Goal: Task Accomplishment & Management: Use online tool/utility

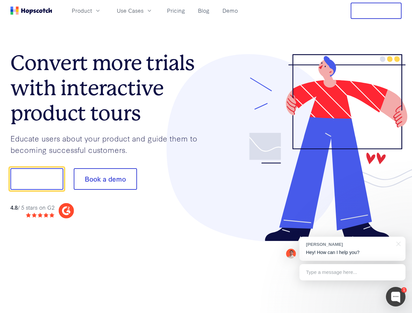
click at [206, 157] on div at bounding box center [304, 148] width 196 height 188
click at [92, 10] on span "Product" at bounding box center [82, 11] width 20 height 8
click at [144, 10] on span "Use Cases" at bounding box center [130, 11] width 27 height 8
click at [376, 11] on button "Free Trial" at bounding box center [376, 11] width 51 height 16
click at [37, 179] on button "Show me!" at bounding box center [36, 179] width 53 height 22
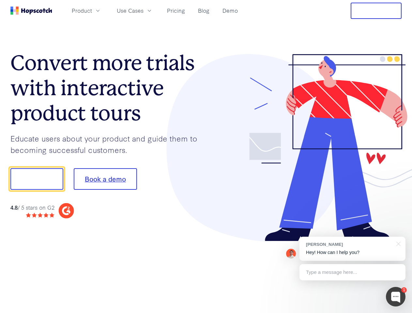
click at [105, 179] on button "Book a demo" at bounding box center [105, 179] width 63 height 22
click at [396, 297] on div at bounding box center [396, 297] width 20 height 20
click at [352, 249] on div "[PERSON_NAME] Hey! How can I help you?" at bounding box center [353, 249] width 106 height 24
click at [398, 243] on div at bounding box center [344, 222] width 122 height 130
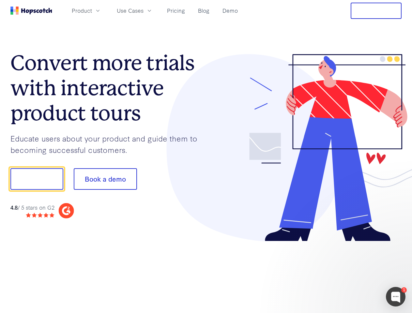
click at [352, 273] on div at bounding box center [344, 222] width 122 height 130
